Goal: Navigation & Orientation: Find specific page/section

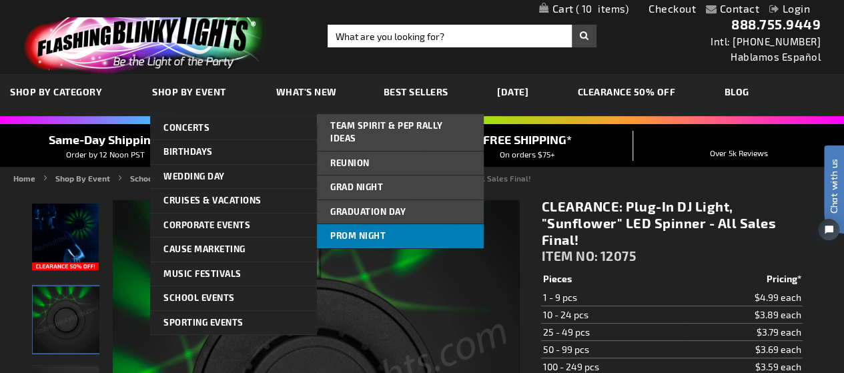
click at [386, 224] on link "Prom Night" at bounding box center [400, 236] width 167 height 24
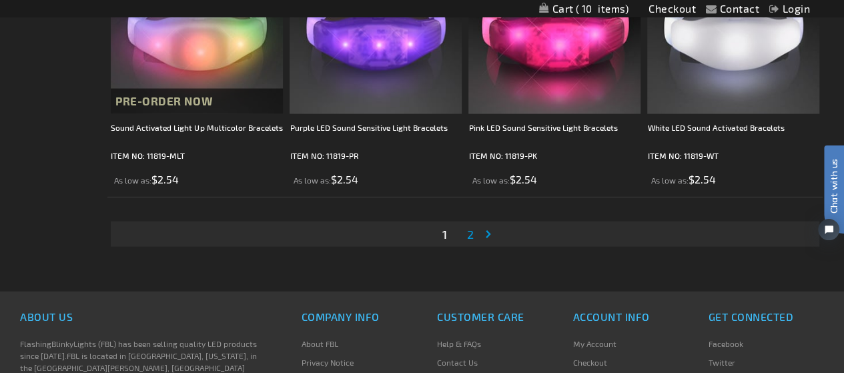
scroll to position [4072, 0]
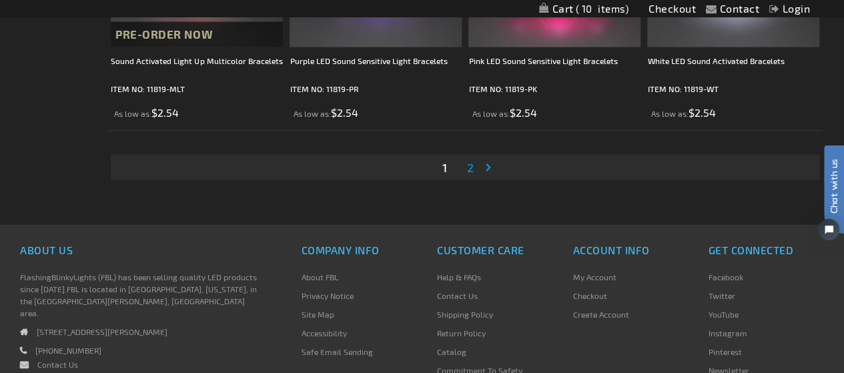
click at [466, 161] on link "Page 2" at bounding box center [470, 167] width 12 height 20
